Goal: Transaction & Acquisition: Purchase product/service

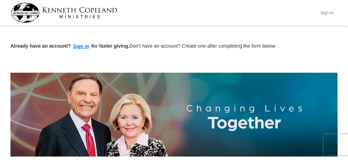
click at [329, 11] on button "Sign In" at bounding box center [327, 12] width 21 height 11
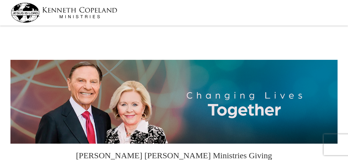
select select "CA"
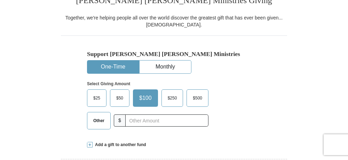
scroll to position [185, 0]
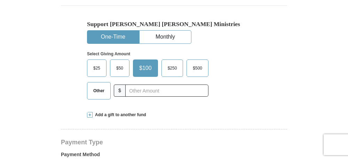
click at [118, 89] on span "$" at bounding box center [120, 91] width 12 height 12
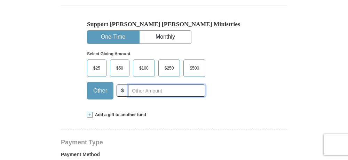
click at [133, 92] on input "text" at bounding box center [166, 91] width 77 height 12
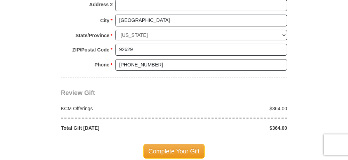
scroll to position [593, 0]
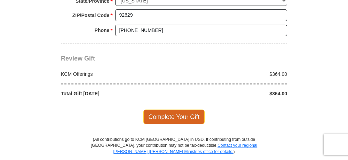
type input "364"
click at [164, 113] on span "Complete Your Gift" at bounding box center [174, 117] width 62 height 15
